Goal: Navigation & Orientation: Find specific page/section

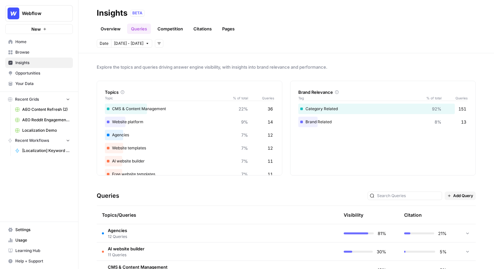
scroll to position [94, 0]
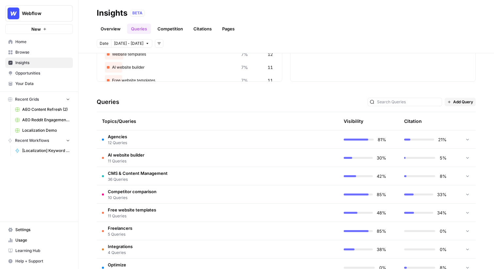
click at [23, 72] on span "Opportunities" at bounding box center [42, 73] width 55 height 6
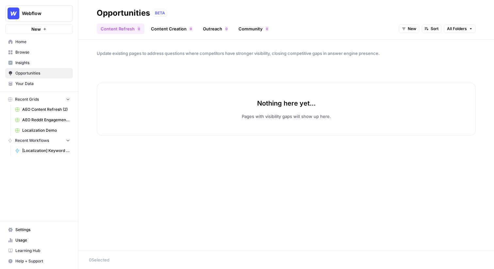
click at [410, 30] on span "New" at bounding box center [411, 29] width 8 height 6
click at [413, 43] on span "All Opportunities" at bounding box center [420, 43] width 33 height 7
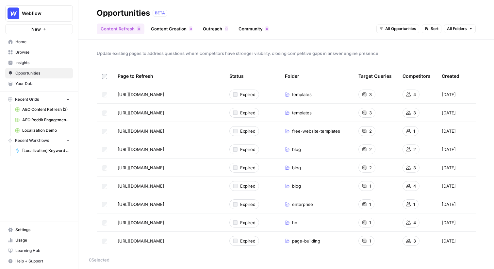
click at [401, 29] on span "All Opportunities" at bounding box center [400, 29] width 31 height 6
click at [393, 61] on span "In Progress" at bounding box center [401, 61] width 26 height 7
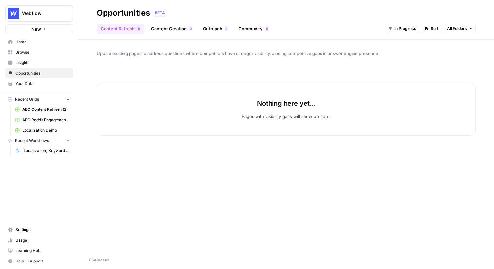
click at [400, 29] on span "In Progress" at bounding box center [405, 29] width 22 height 6
click at [397, 44] on span "All Opportunities" at bounding box center [407, 43] width 33 height 7
